Goal: Task Accomplishment & Management: Manage account settings

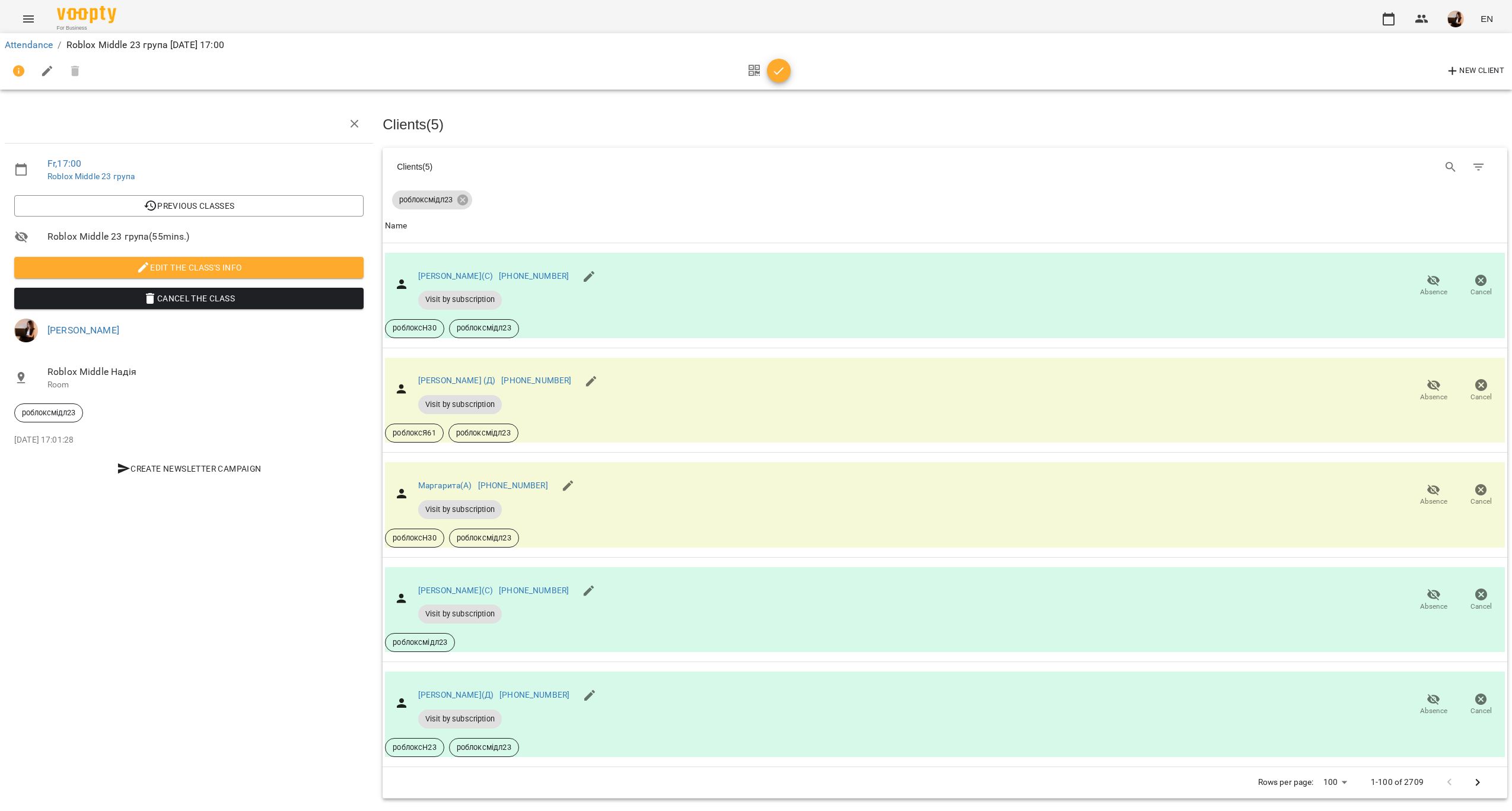
scroll to position [9, 0]
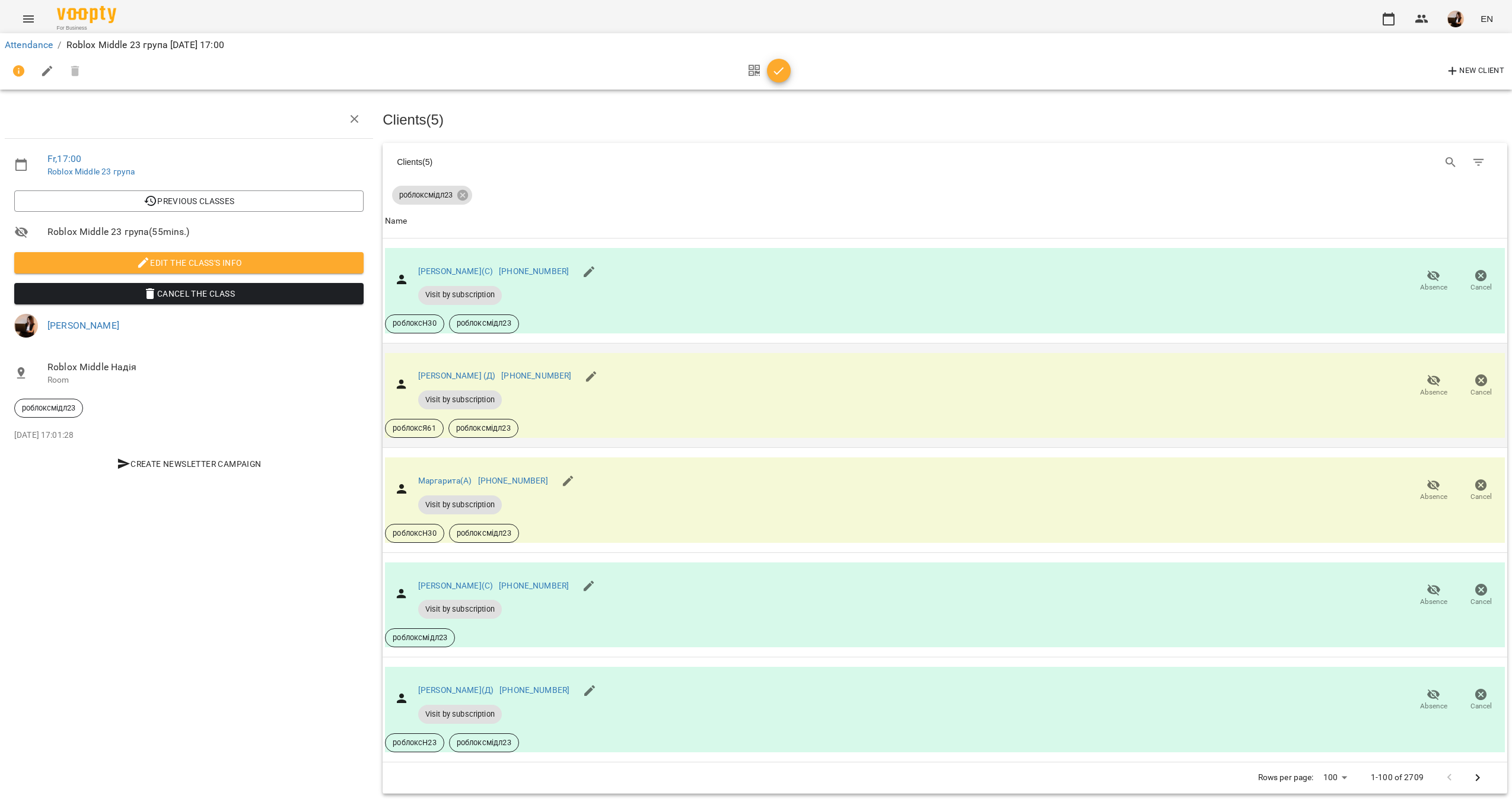
click at [1426, 373] on icon "button" at bounding box center [1433, 380] width 14 height 14
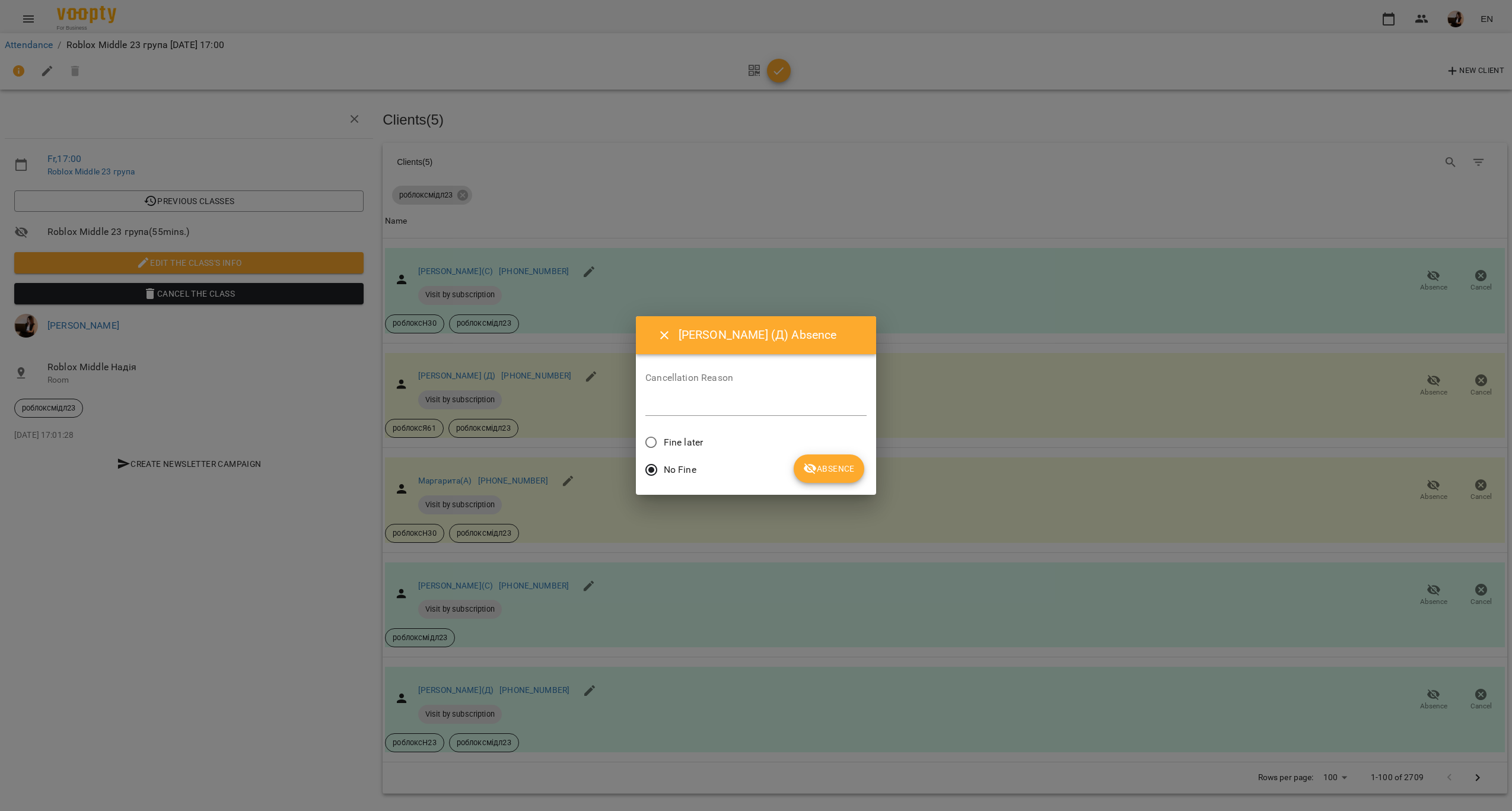
click at [685, 446] on span "Fine later" at bounding box center [683, 442] width 39 height 14
click at [858, 474] on button "Absence" at bounding box center [828, 468] width 70 height 29
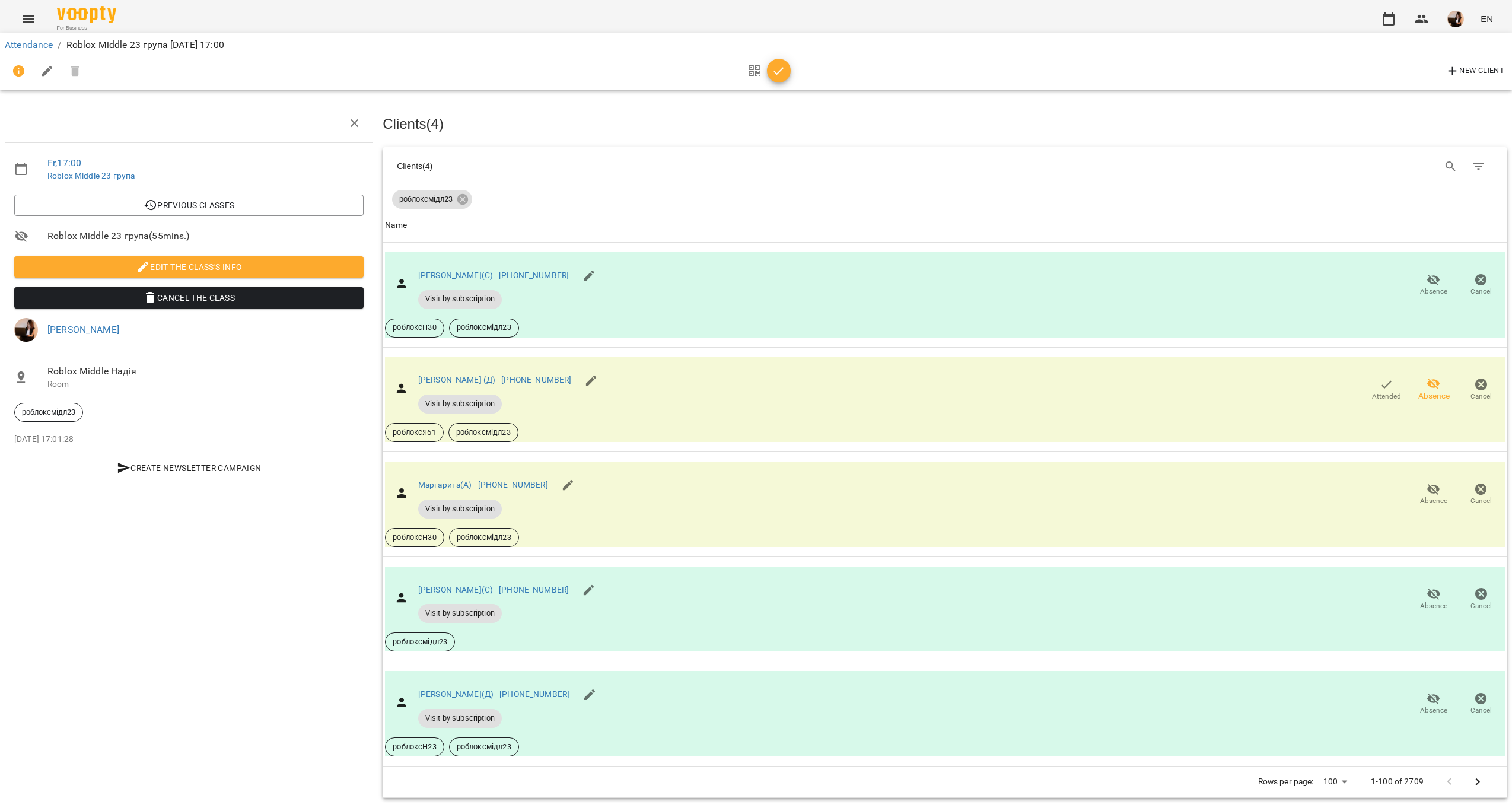
scroll to position [0, 0]
click at [784, 67] on icon "button" at bounding box center [778, 71] width 14 height 14
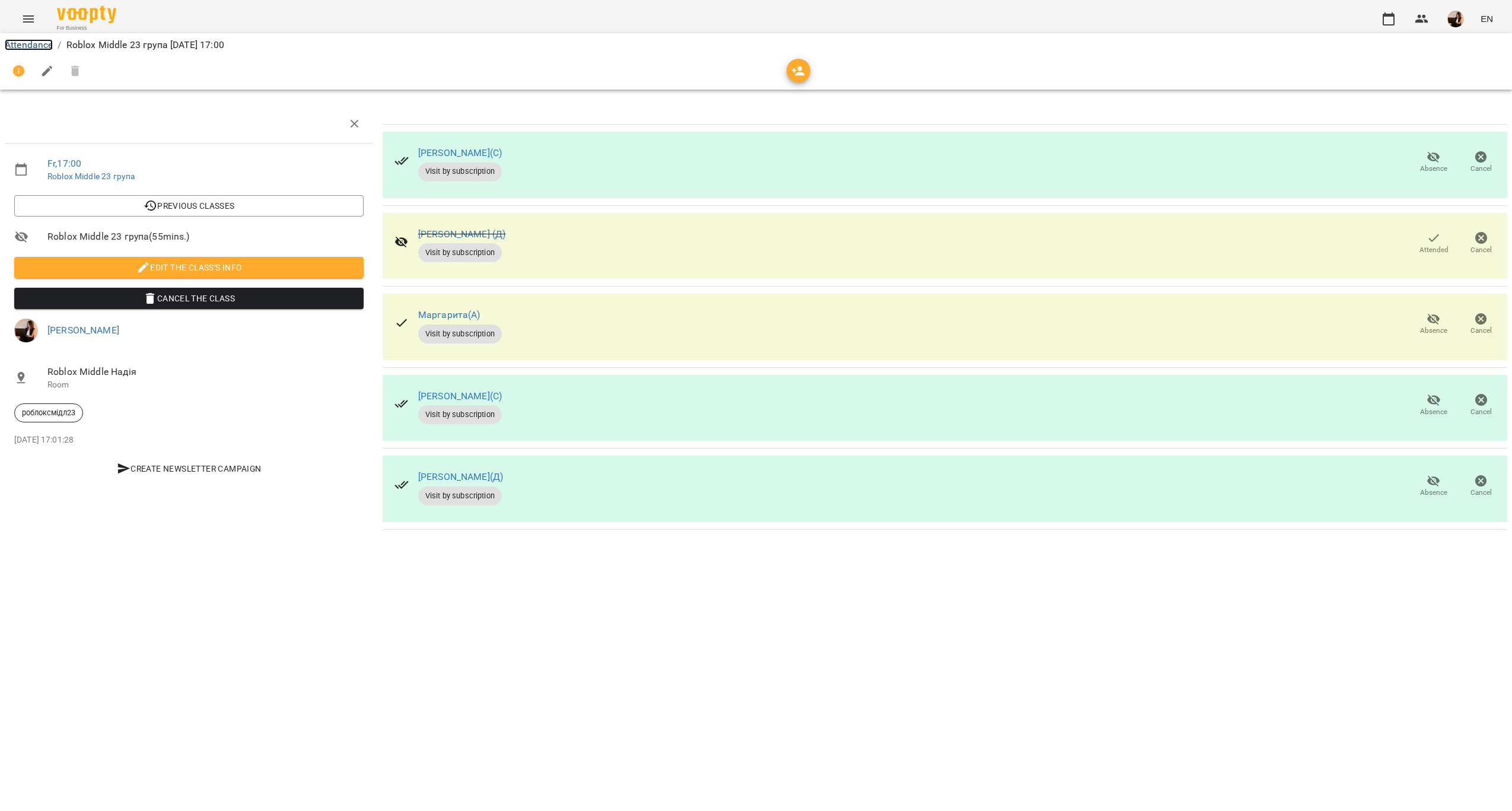
click at [17, 43] on link "Attendance" at bounding box center [29, 45] width 48 height 12
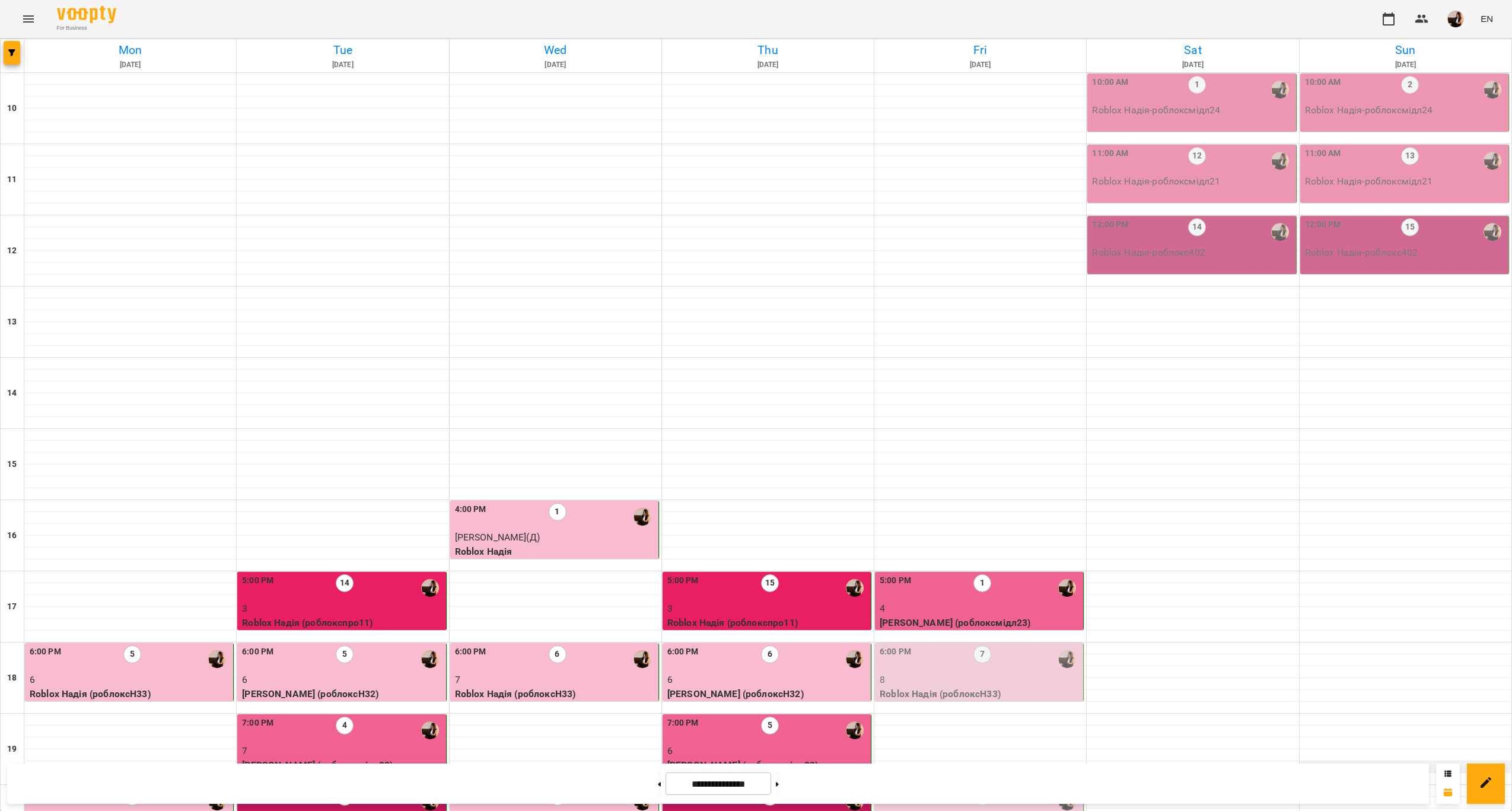
scroll to position [241, 0]
click at [1028, 687] on p "Roblox Надія (роблоксН33)" at bounding box center [980, 693] width 201 height 14
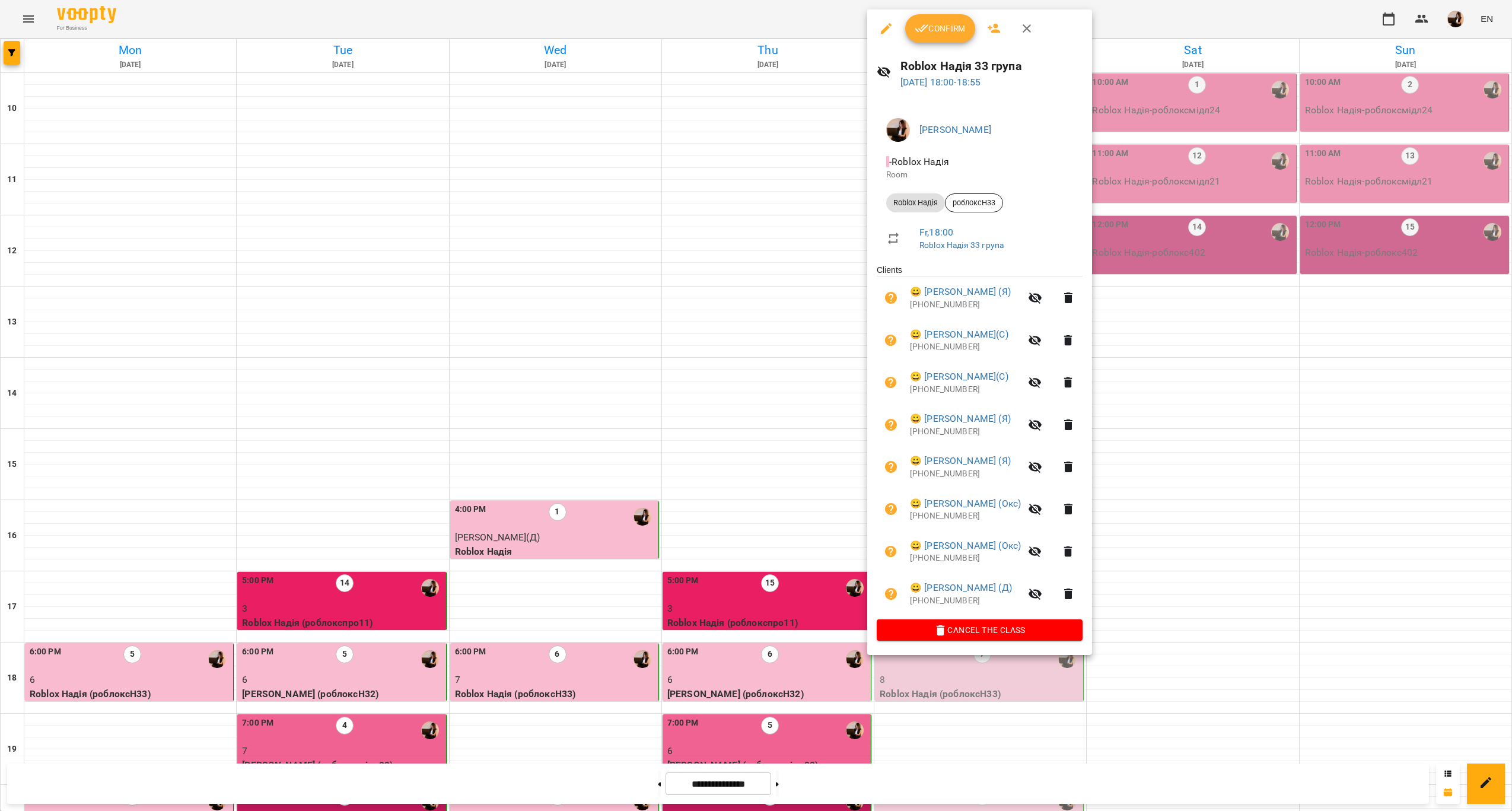
click at [949, 38] on button "Confirm" at bounding box center [939, 28] width 70 height 29
